Goal: Task Accomplishment & Management: Manage account settings

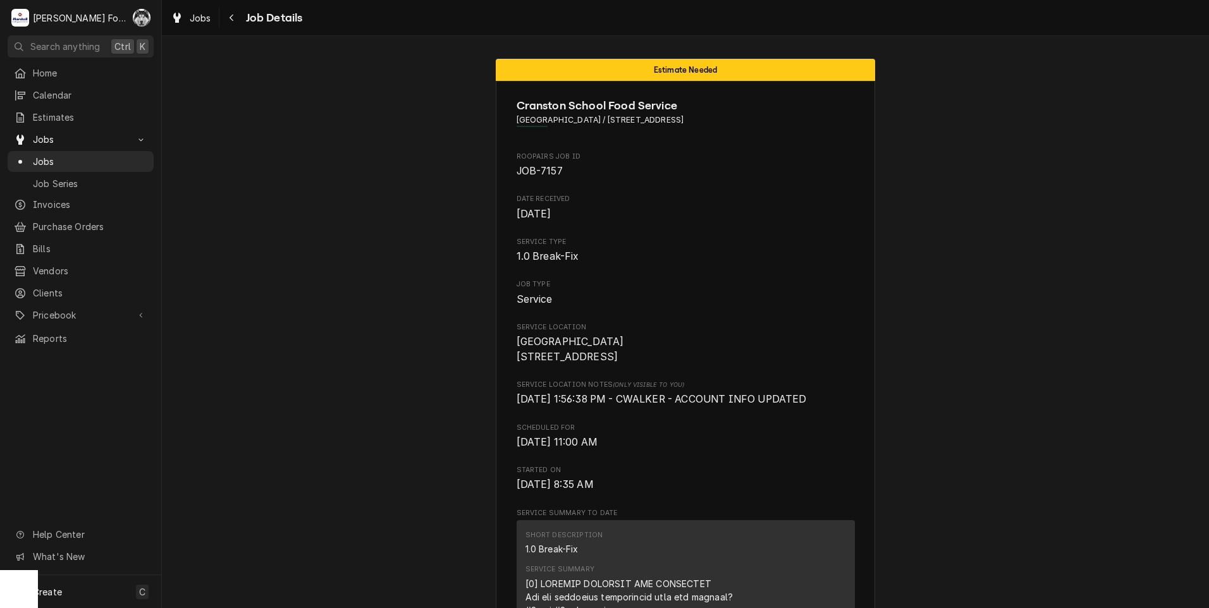
scroll to position [1413, 0]
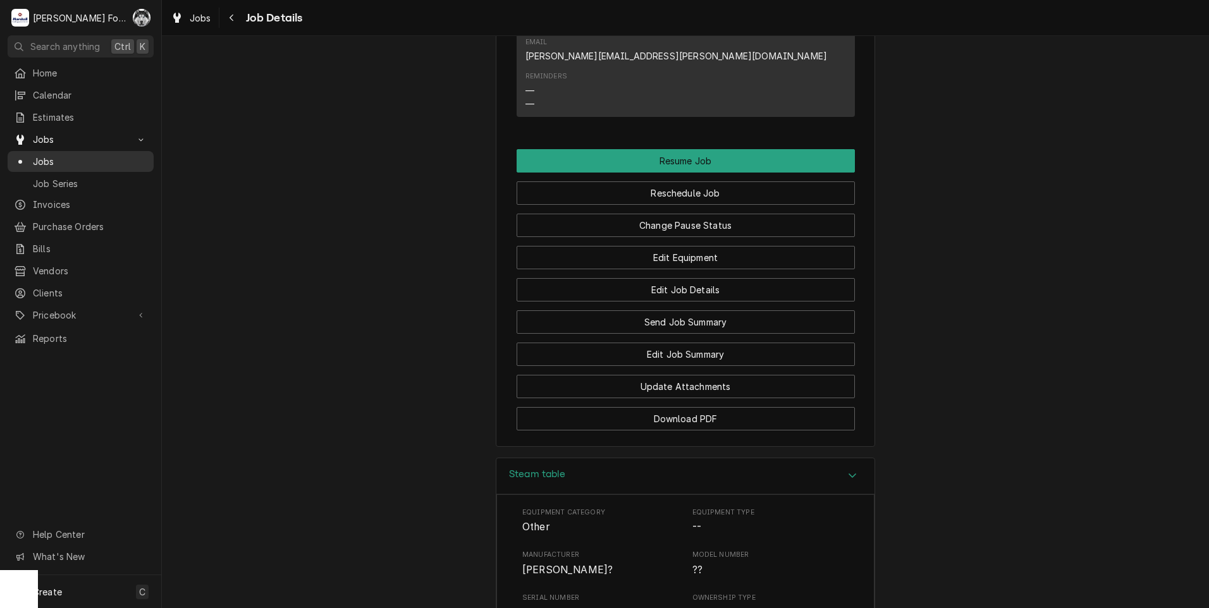
click at [39, 155] on span "Jobs" at bounding box center [90, 161] width 114 height 13
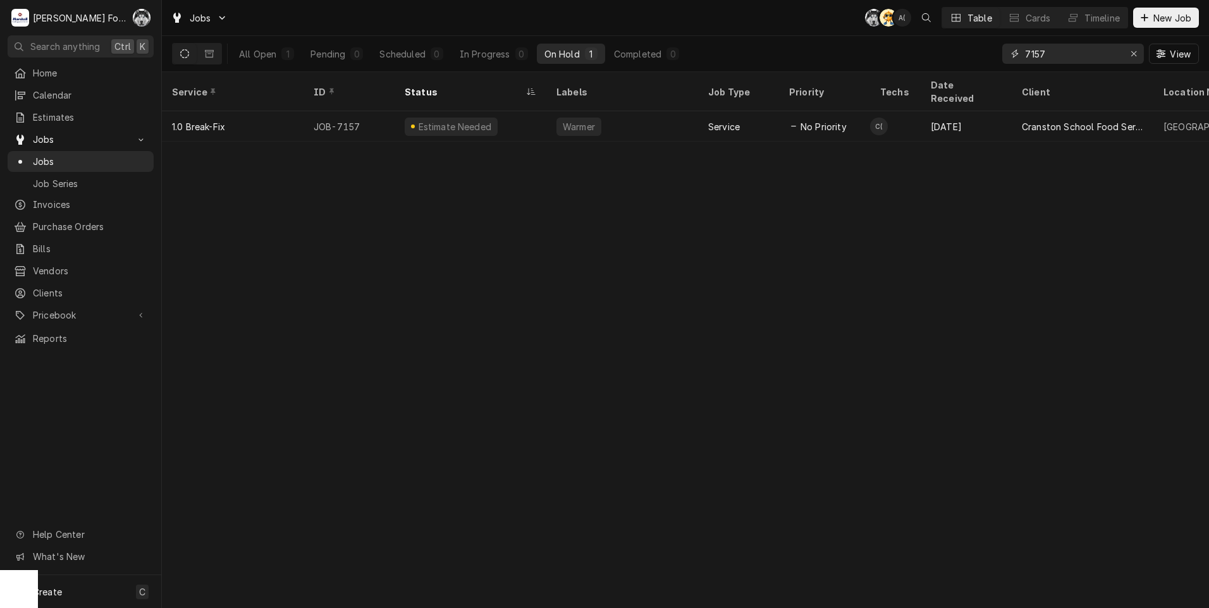
drag, startPoint x: 1060, startPoint y: 54, endPoint x: 956, endPoint y: 68, distance: 104.6
click at [956, 68] on div "All Open 1 Pending 0 Scheduled 0 In Progress 0 On Hold 1 Completed 0 7157 View" at bounding box center [685, 53] width 1027 height 35
type input "7075"
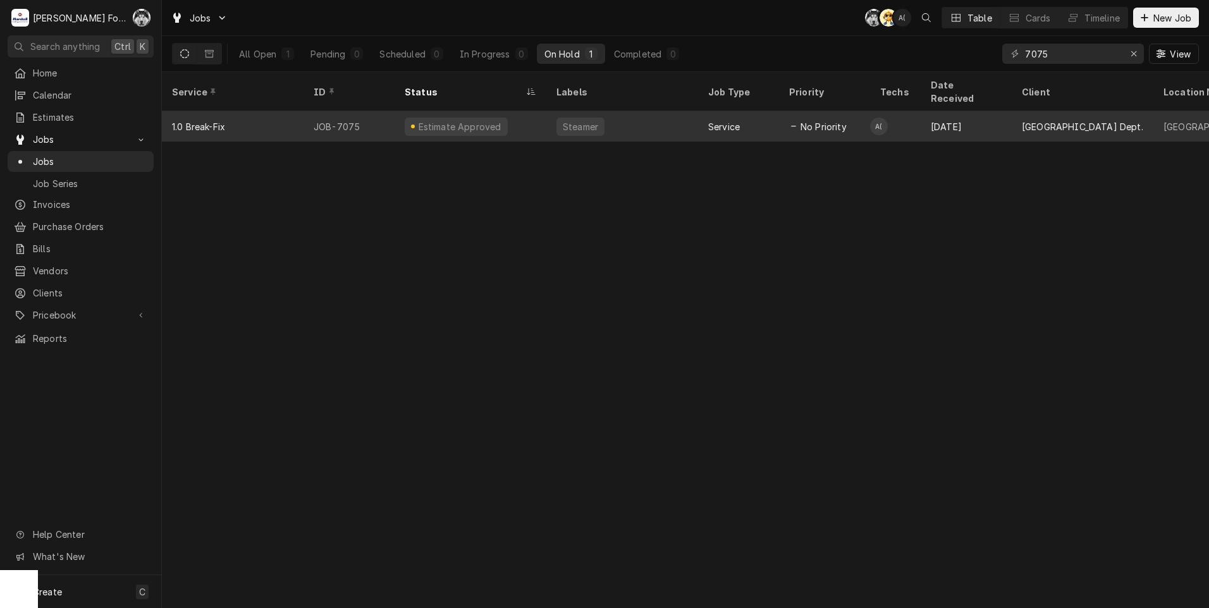
click at [720, 120] on div "Service" at bounding box center [724, 126] width 32 height 13
click at [718, 111] on div "Service" at bounding box center [738, 126] width 81 height 30
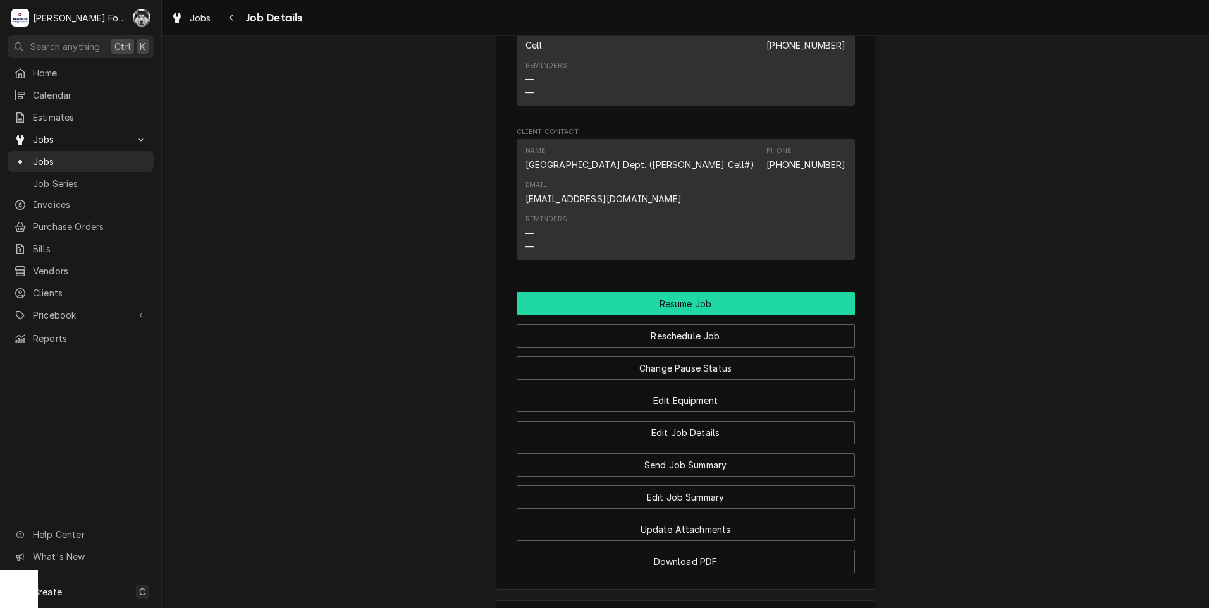
scroll to position [1265, 0]
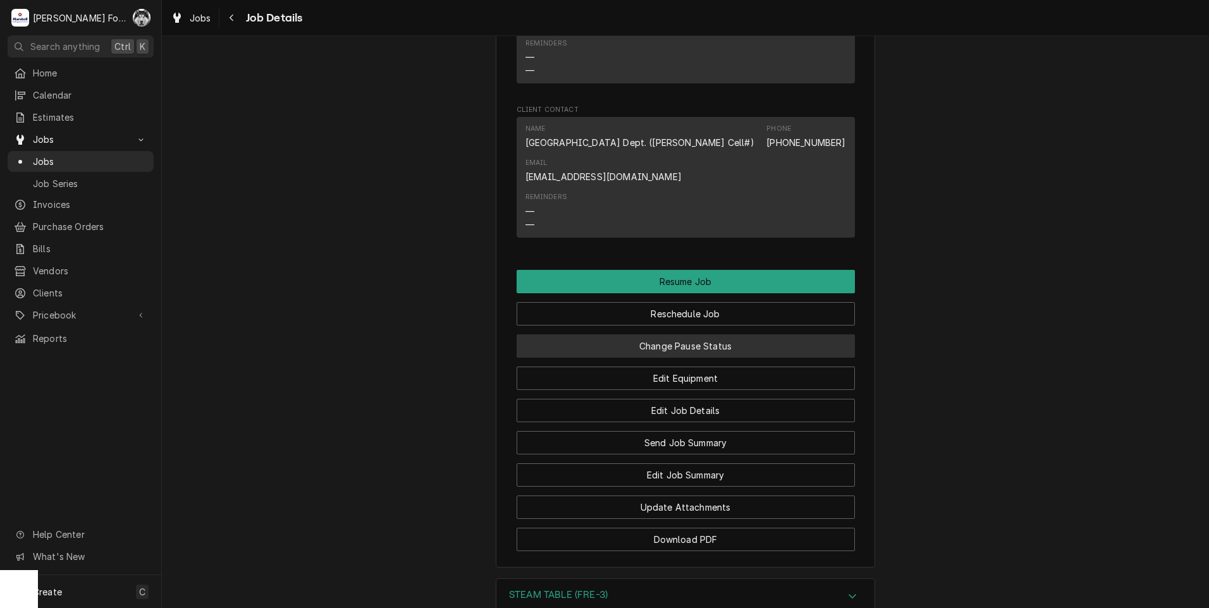
click at [656, 350] on button "Change Pause Status" at bounding box center [686, 345] width 338 height 23
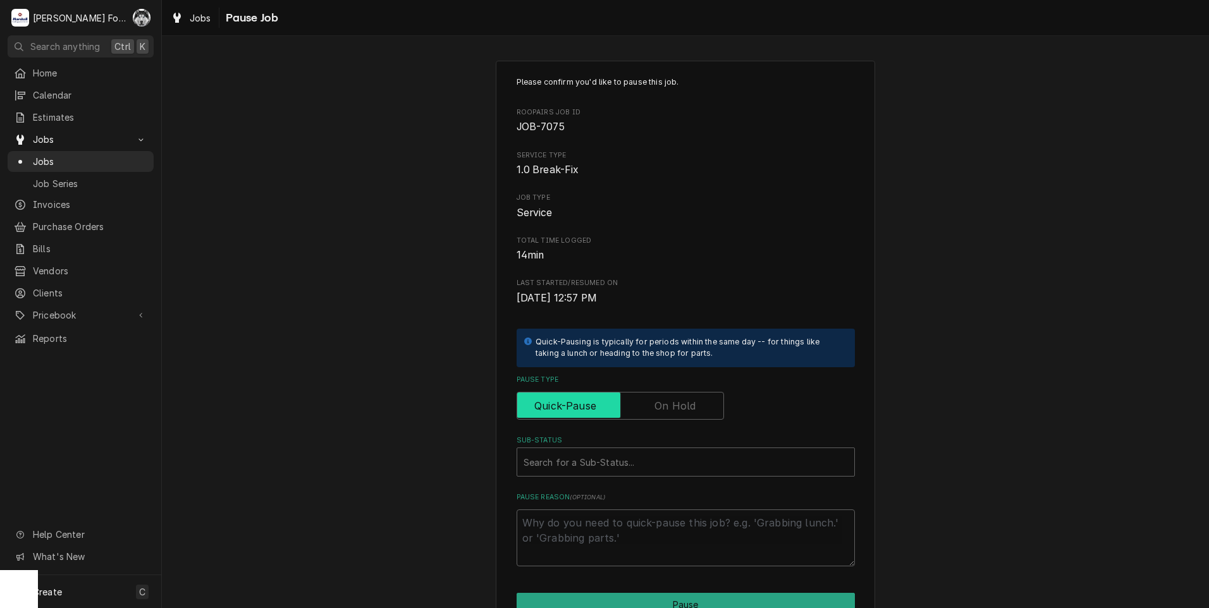
click at [660, 398] on input "Pause Type" at bounding box center [620, 406] width 196 height 28
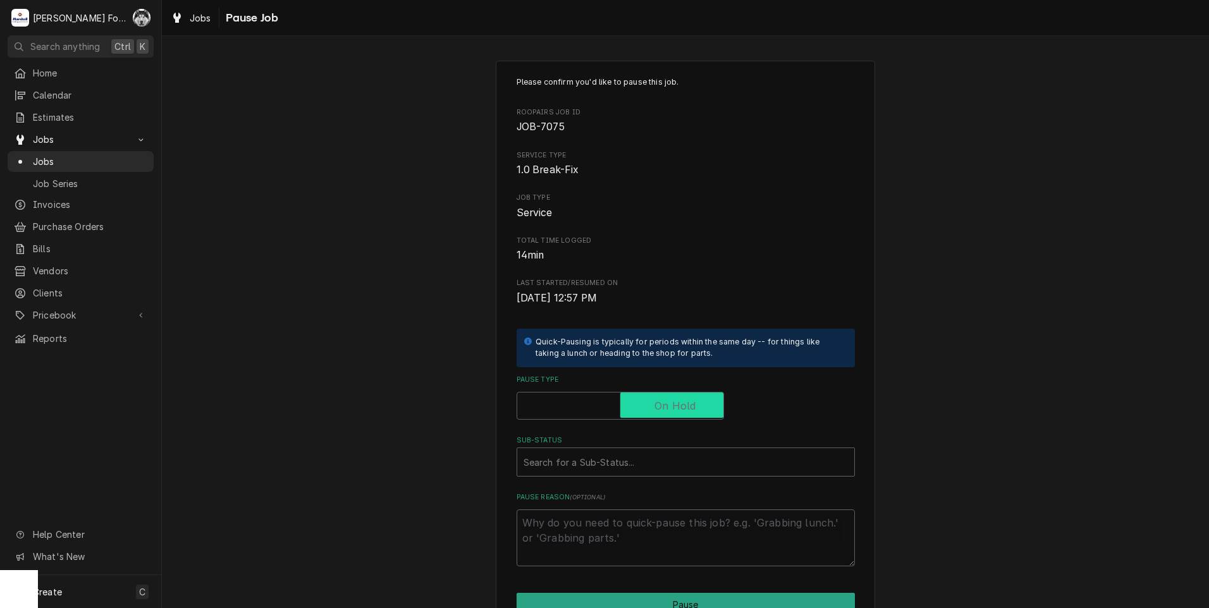
checkbox input "true"
type textarea "x"
click at [660, 398] on span "Pause Type" at bounding box center [671, 405] width 103 height 25
click at [660, 398] on input "Pause Type" at bounding box center [620, 406] width 196 height 28
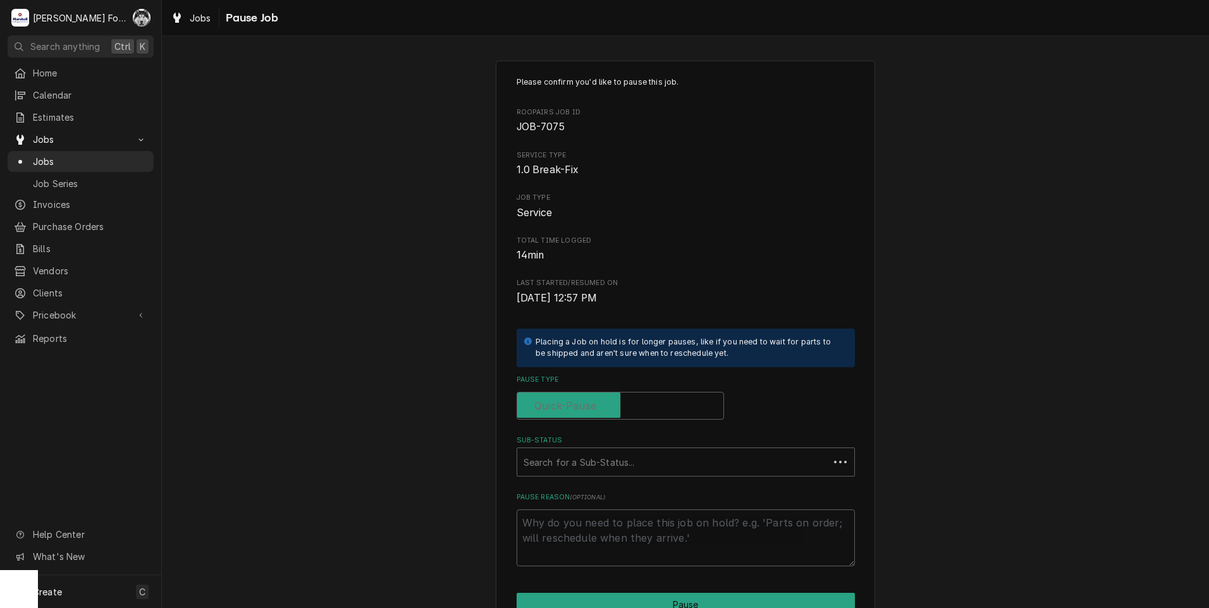
checkbox input "false"
type textarea "x"
drag, startPoint x: 660, startPoint y: 398, endPoint x: 649, endPoint y: 403, distance: 12.7
click at [649, 403] on input "Pause Type" at bounding box center [620, 406] width 196 height 28
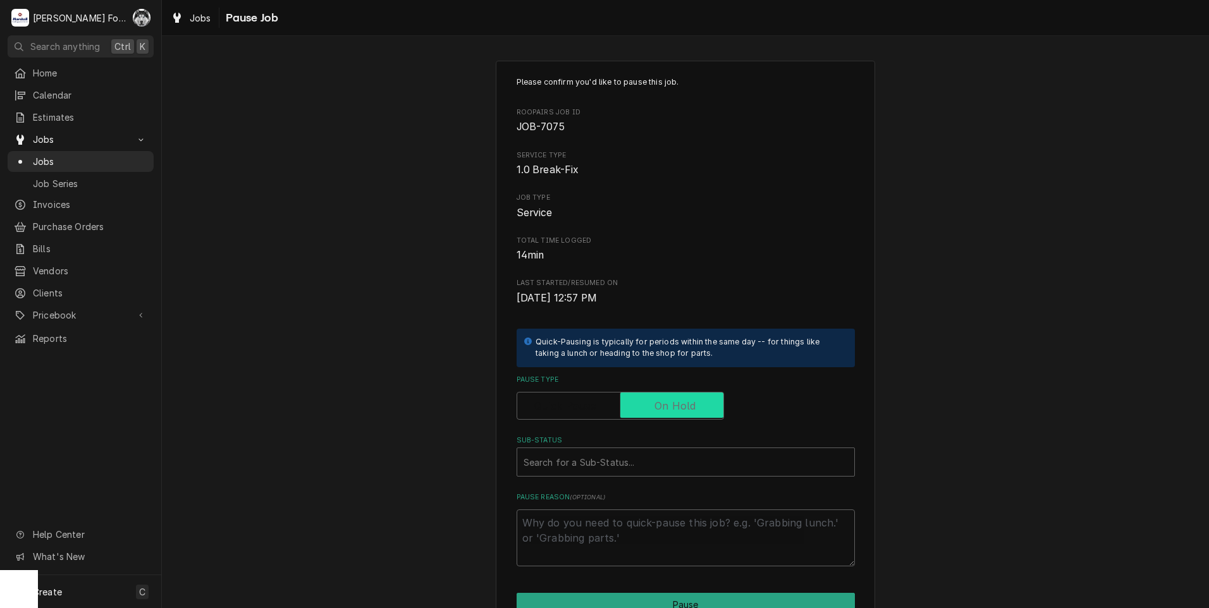
checkbox input "true"
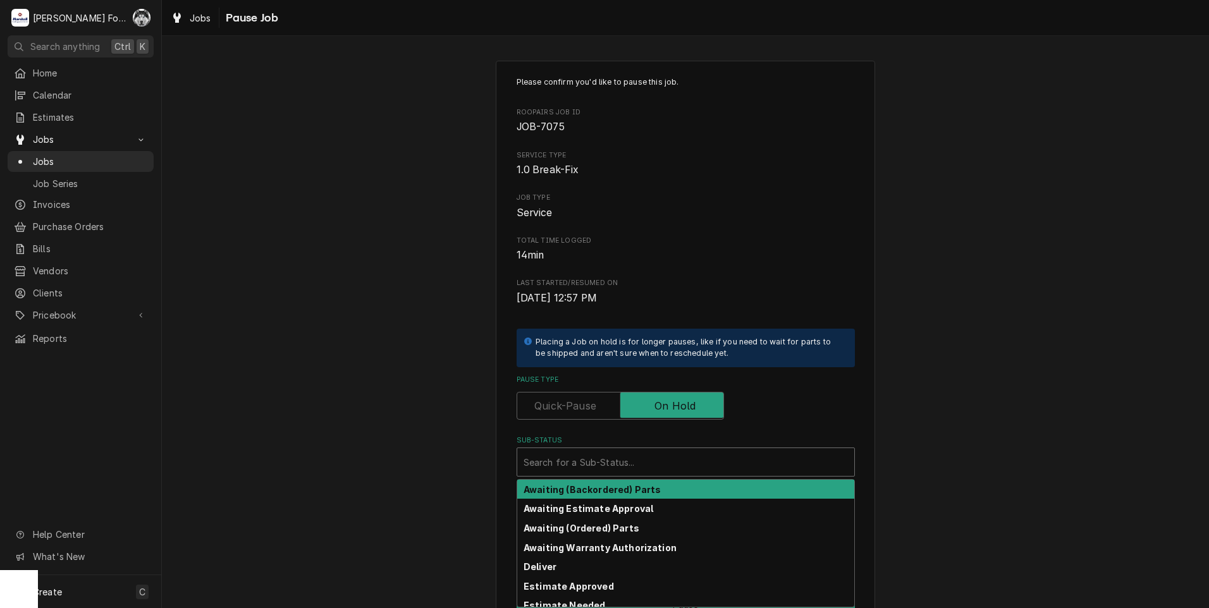
click at [618, 475] on div "Search for a Sub-Status..." at bounding box center [685, 462] width 337 height 28
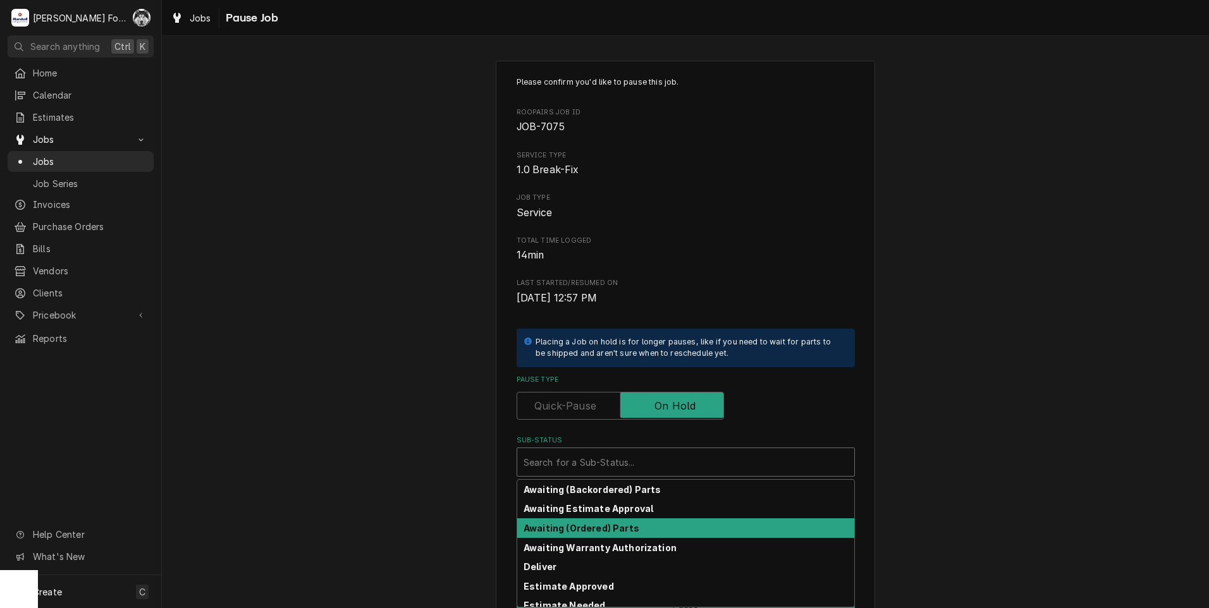
drag, startPoint x: 572, startPoint y: 539, endPoint x: 577, endPoint y: 532, distance: 9.0
click at [577, 532] on div "Awaiting (Backordered) Parts Awaiting Estimate Approval Awaiting (Ordered) Part…" at bounding box center [685, 543] width 337 height 127
click at [582, 535] on div "Awaiting (Ordered) Parts" at bounding box center [685, 528] width 337 height 20
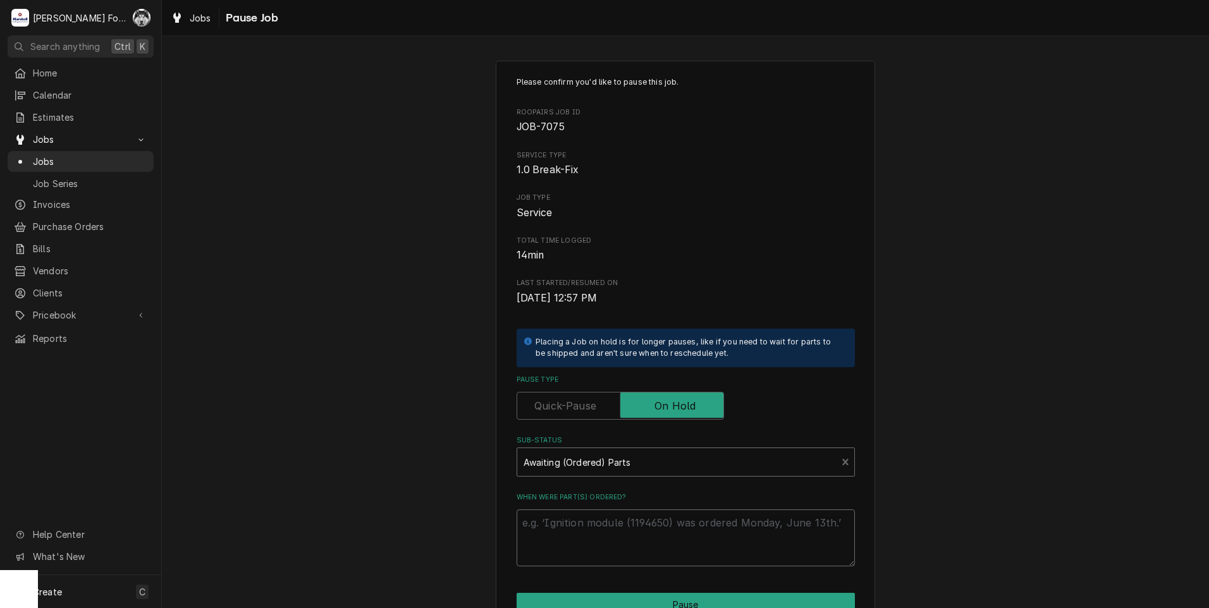
click at [578, 529] on textarea "When were part(s) ordered?" at bounding box center [686, 538] width 338 height 57
type textarea "x"
type textarea "9"
type textarea "x"
type textarea "9*"
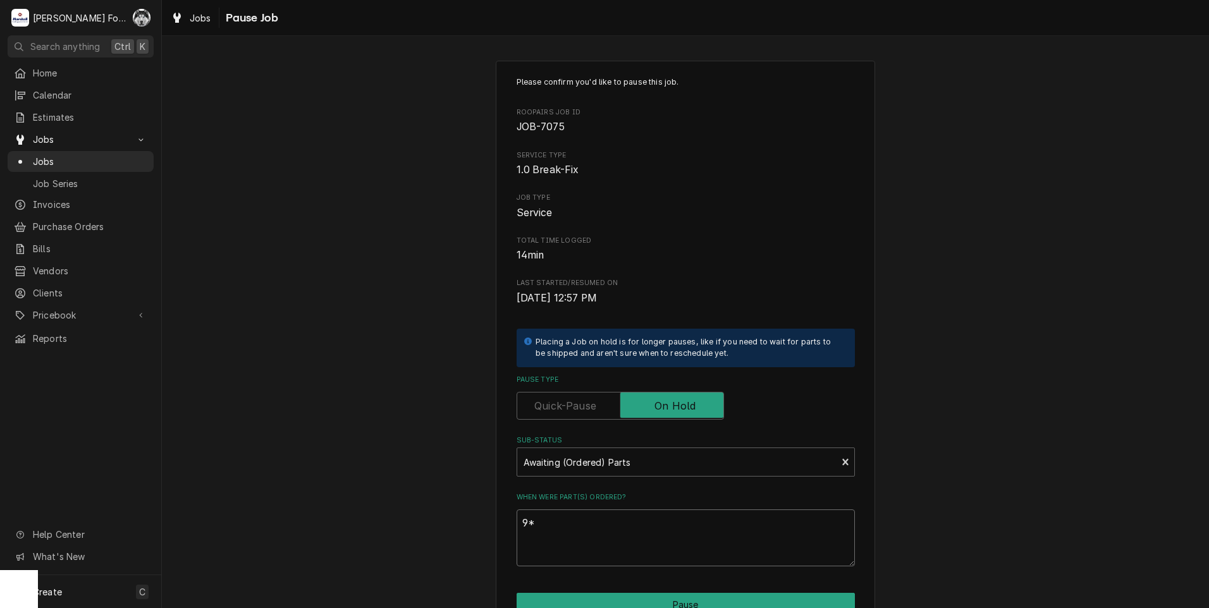
type textarea "x"
type textarea "9"
type textarea "x"
type textarea "9/"
type textarea "x"
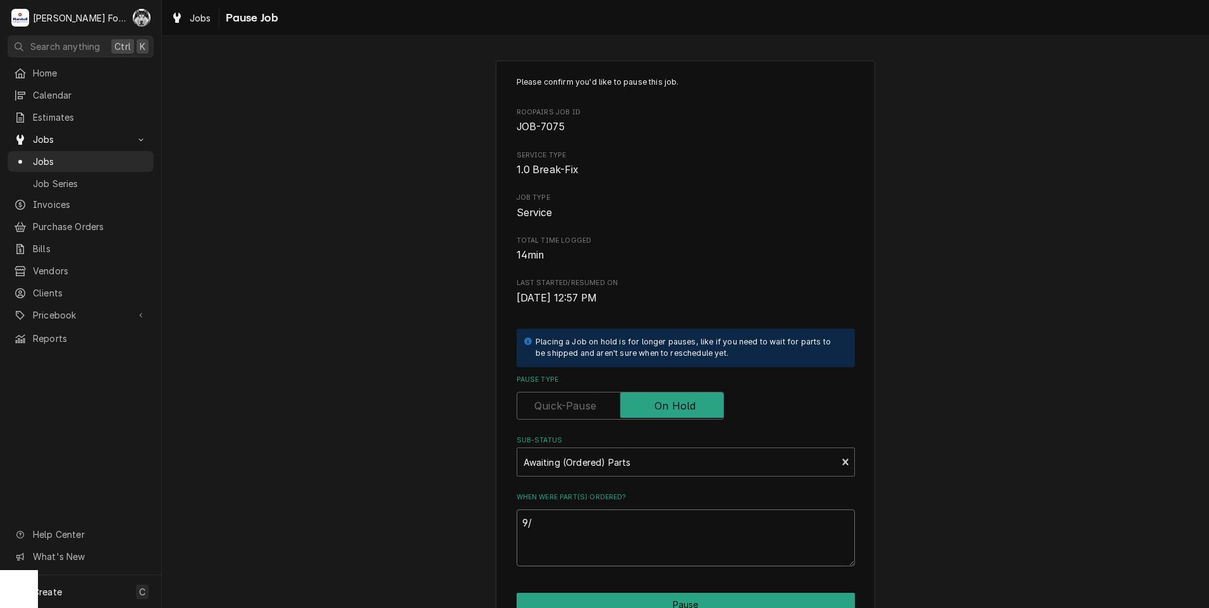
type textarea "9/3"
type textarea "x"
type textarea "9/3/"
type textarea "x"
type textarea "9/3/2"
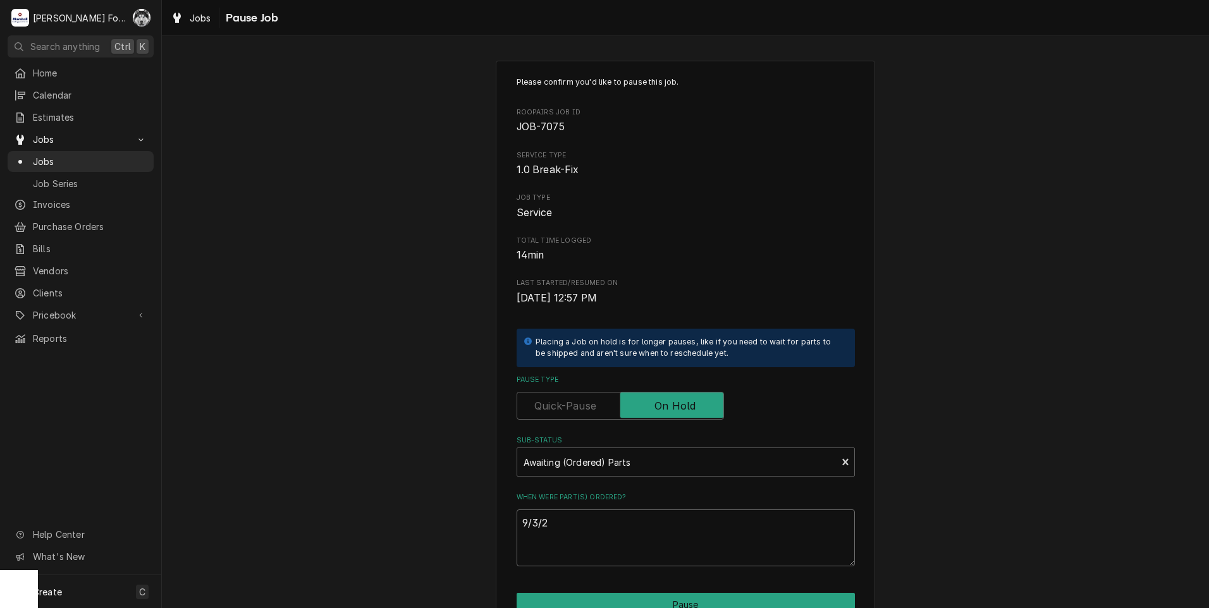
type textarea "x"
type textarea "9/3/20"
type textarea "x"
type textarea "9/3/202"
type textarea "x"
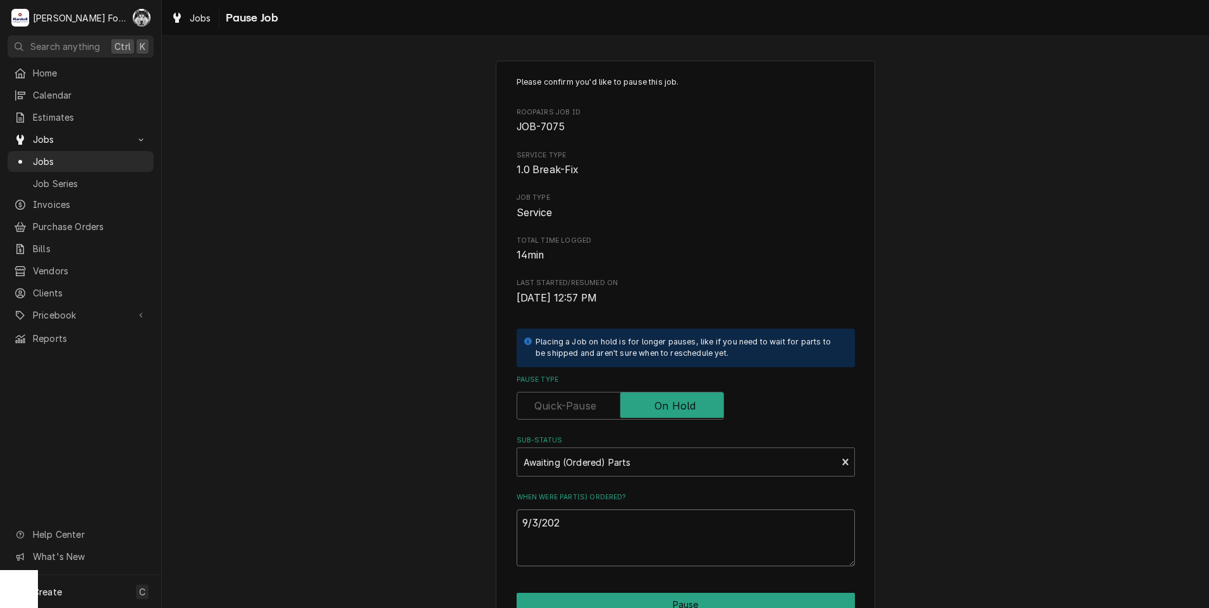
type textarea "9/3/2025"
type textarea "x"
type textarea "9/3/2025"
click at [629, 597] on button "Pause" at bounding box center [686, 604] width 338 height 23
type textarea "x"
